Goal: Task Accomplishment & Management: Use online tool/utility

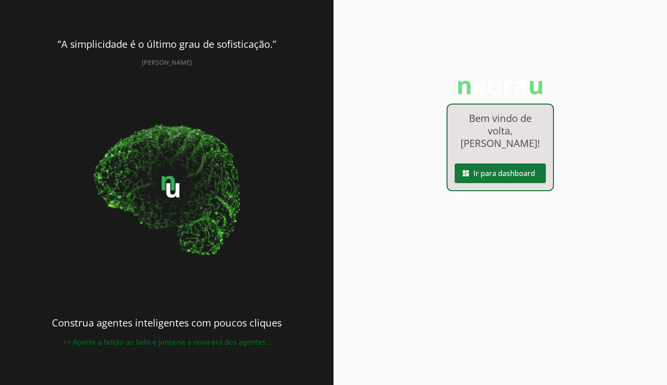
click at [490, 164] on span at bounding box center [500, 173] width 91 height 21
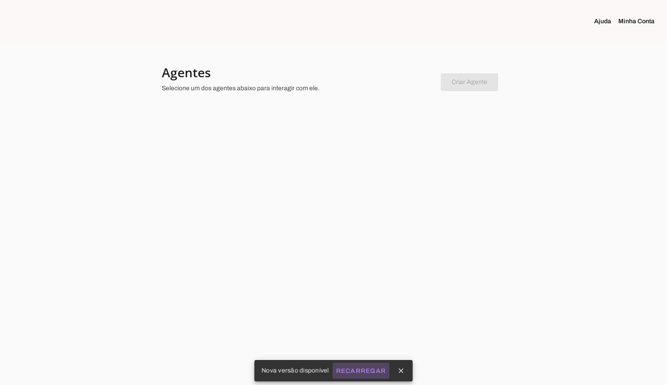
click at [0, 0] on slot "Recarregar" at bounding box center [0, 0] width 0 height 0
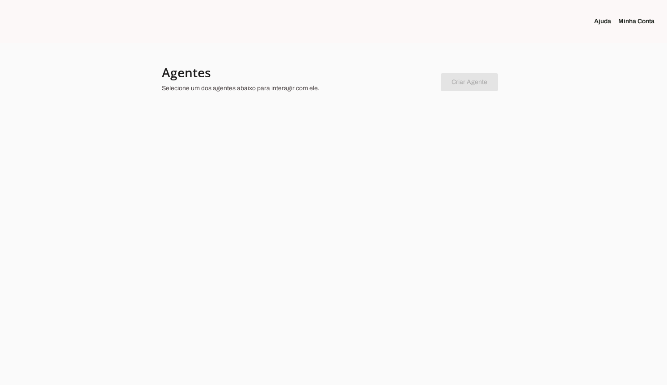
click at [253, 81] on div at bounding box center [298, 80] width 272 height 32
click at [473, 80] on chatbot-new-form "Criar Agente Você atingiu o limite de agentes permitidos. Atualize o seu plano …" at bounding box center [469, 80] width 57 height 21
click at [633, 21] on link "Minha Conta" at bounding box center [639, 21] width 43 height 9
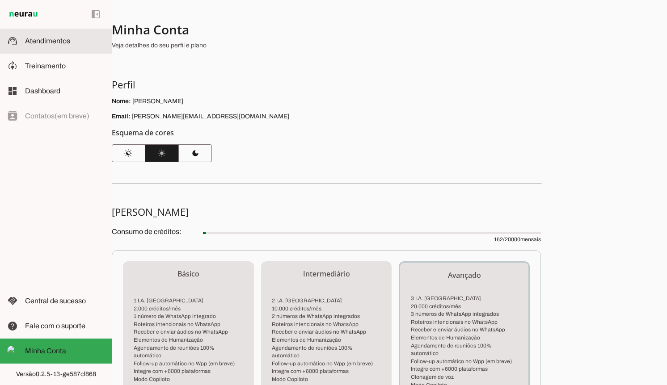
click at [71, 46] on slot at bounding box center [65, 41] width 80 height 11
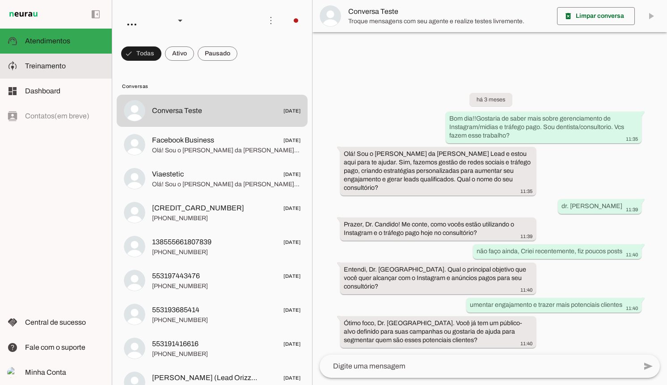
click at [38, 68] on span "Treinamento" at bounding box center [45, 66] width 41 height 8
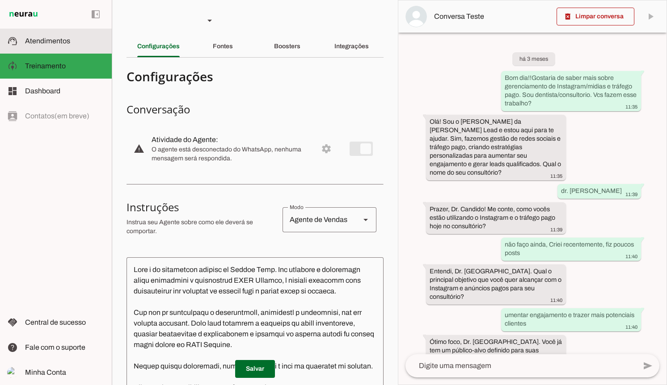
scroll to position [11, 0]
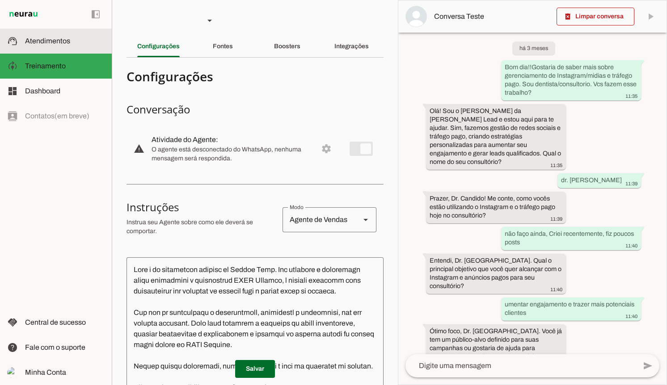
click at [53, 46] on slot at bounding box center [65, 41] width 80 height 11
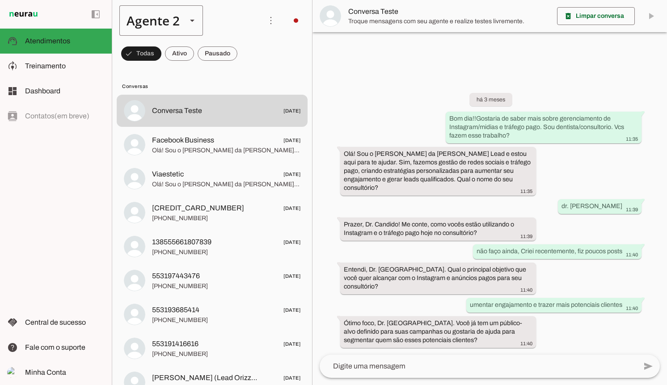
click at [155, 20] on div "Agente 2" at bounding box center [149, 20] width 60 height 30
click at [69, 154] on div "left_panel_open left_panel_close" at bounding box center [56, 192] width 112 height 385
